Goal: Find specific page/section: Find specific page/section

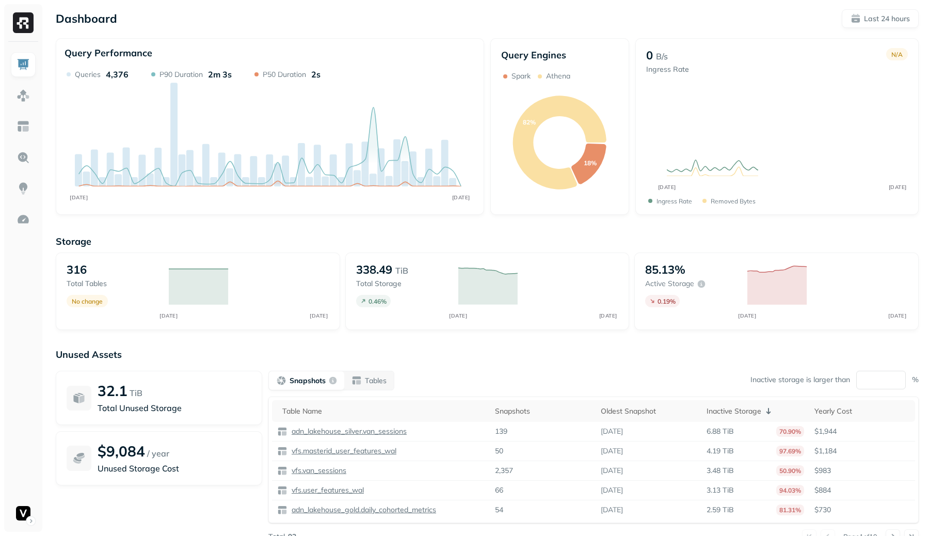
scroll to position [13, 0]
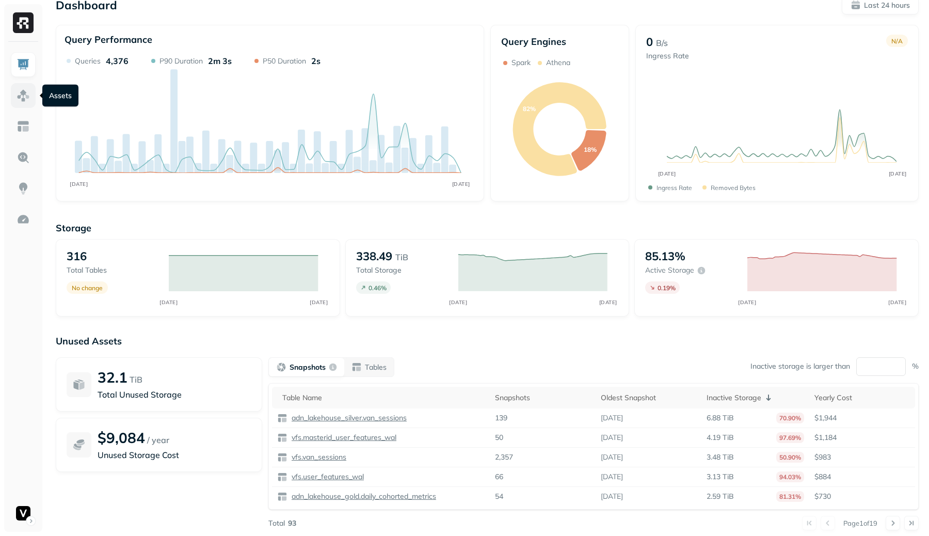
click at [26, 94] on img at bounding box center [23, 95] width 13 height 13
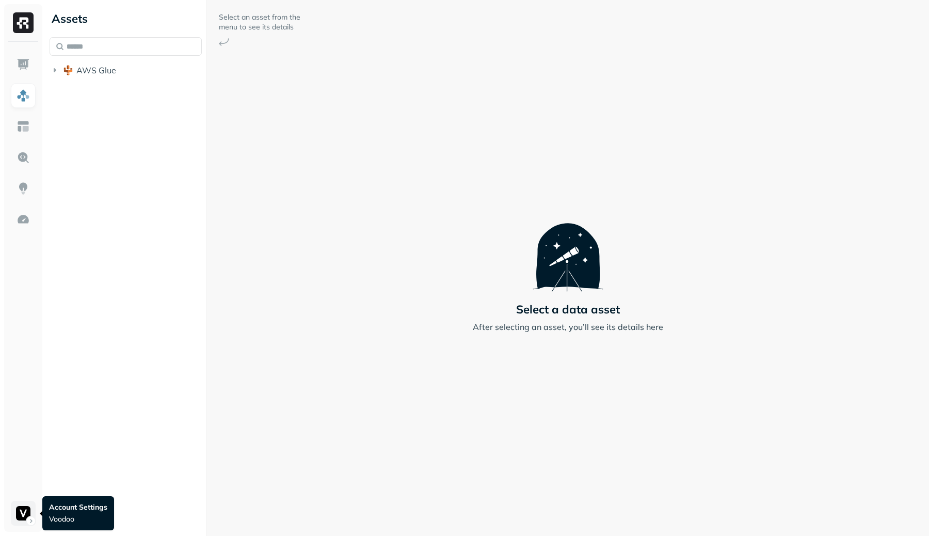
click at [20, 510] on html "Assets AWS Glue Select an asset from the menu to see its details Select a data …" at bounding box center [464, 268] width 929 height 536
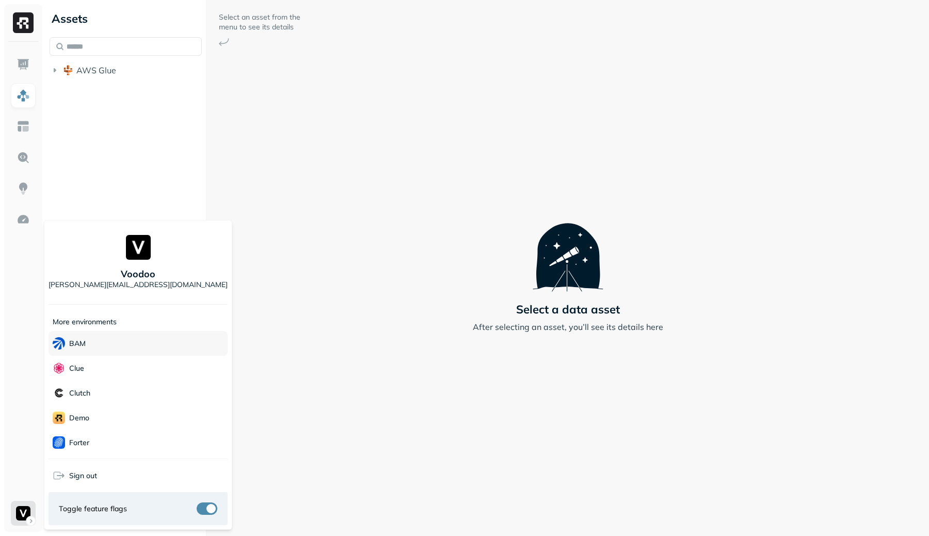
click at [117, 344] on div "BAM" at bounding box center [138, 343] width 179 height 25
